Goal: Task Accomplishment & Management: Use online tool/utility

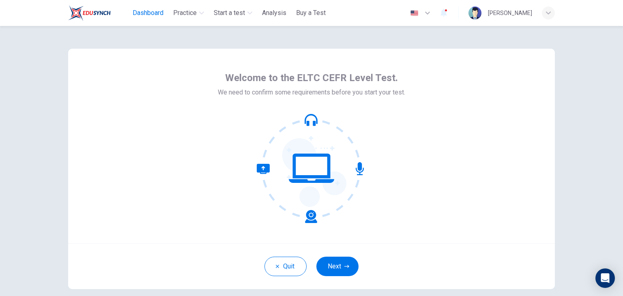
click at [143, 13] on span "Dashboard" at bounding box center [148, 13] width 31 height 10
click at [277, 13] on span "Analysis" at bounding box center [274, 13] width 24 height 10
